Goal: Task Accomplishment & Management: Manage account settings

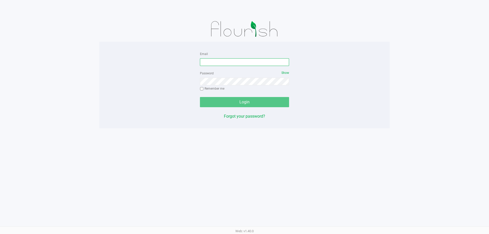
click at [208, 62] on input "Email" at bounding box center [244, 62] width 89 height 8
type input "[EMAIL_ADDRESS][DOMAIN_NAME]"
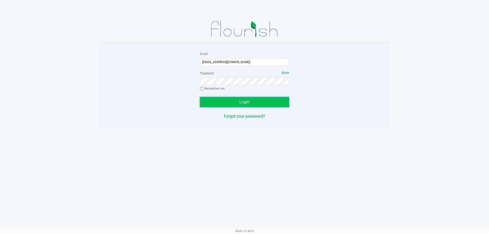
click at [271, 100] on button "Login" at bounding box center [244, 102] width 89 height 10
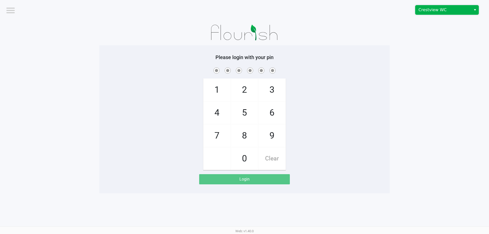
click at [433, 7] on span "Crestview WC" at bounding box center [443, 9] width 56 height 9
click at [434, 29] on app-pos-login-wrapper "Logout Crestview WC Please login with your pin 1 4 7 2 5 8 0 3 6 9 Clear Login" at bounding box center [244, 96] width 489 height 193
click at [439, 12] on span "Crestview WC" at bounding box center [443, 10] width 50 height 6
click at [435, 26] on span "Ft Walton Beach WC" at bounding box center [451, 30] width 65 height 12
click at [65, 91] on app-pos-login-wrapper "Logout Ft Walton Beach WC Please login with your pin 1 4 7 2 5 8 0 3 6 9 Clear …" at bounding box center [244, 96] width 489 height 193
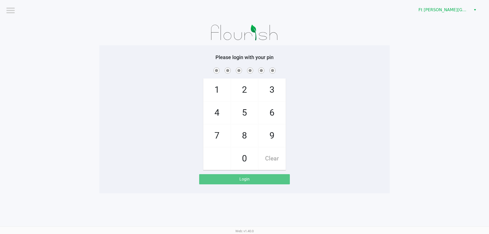
click at [225, 138] on span "7" at bounding box center [216, 135] width 27 height 22
checkbox input "true"
click at [225, 138] on span "7" at bounding box center [216, 135] width 27 height 22
checkbox input "true"
click at [277, 110] on span "6" at bounding box center [271, 113] width 27 height 22
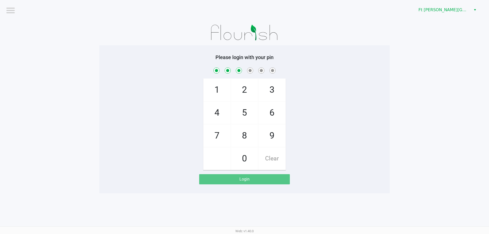
checkbox input "true"
click at [246, 135] on span "8" at bounding box center [244, 135] width 27 height 22
checkbox input "true"
click at [246, 135] on span "8" at bounding box center [244, 135] width 27 height 22
checkbox input "true"
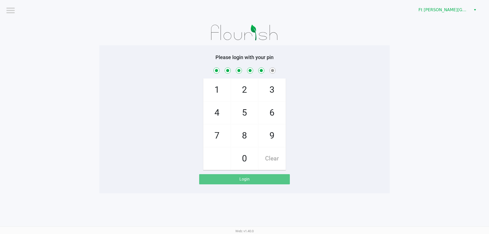
click at [212, 138] on span "7" at bounding box center [216, 135] width 27 height 22
checkbox input "true"
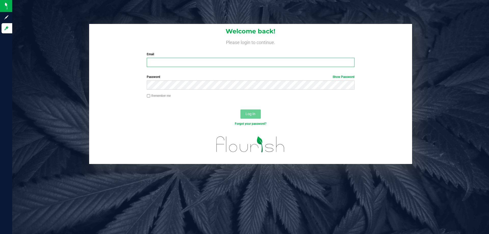
click at [183, 61] on input "Email" at bounding box center [250, 62] width 207 height 9
type input "[EMAIL_ADDRESS][DOMAIN_NAME]"
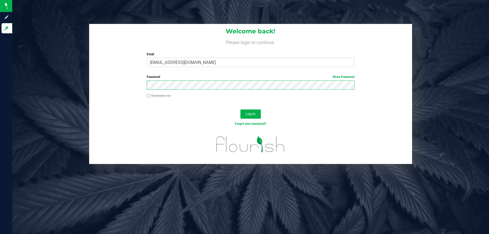
click at [240, 109] on button "Log In" at bounding box center [250, 113] width 20 height 9
